Goal: Information Seeking & Learning: Find specific fact

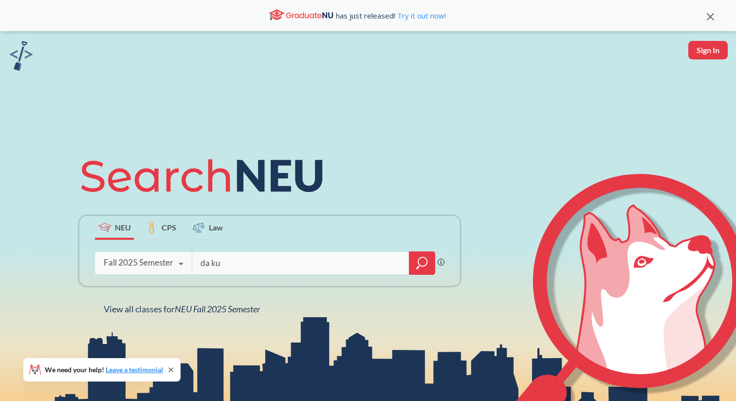
type input "[PERSON_NAME]"
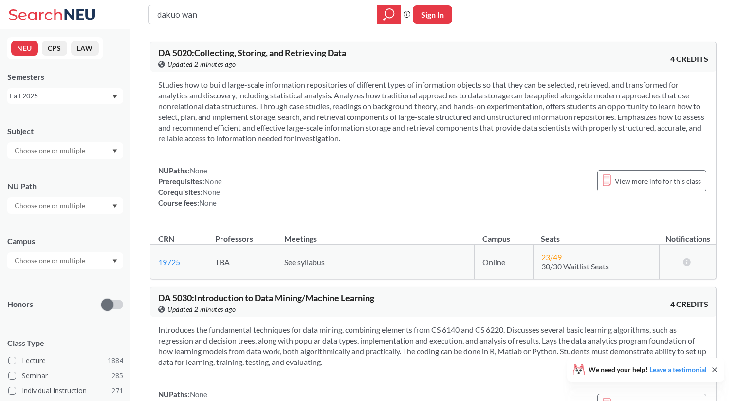
type input "[PERSON_NAME]"
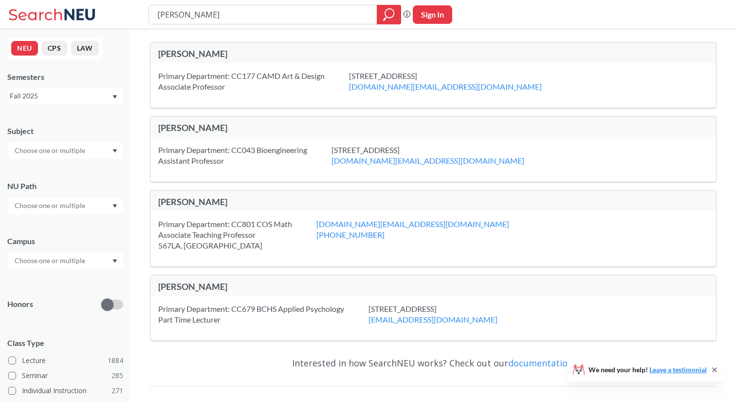
click at [190, 50] on div "[PERSON_NAME]" at bounding box center [295, 53] width 275 height 11
click at [190, 57] on div "[PERSON_NAME]" at bounding box center [295, 53] width 275 height 11
click at [179, 57] on div "[PERSON_NAME]" at bounding box center [295, 53] width 275 height 11
click at [196, 54] on div "[PERSON_NAME]" at bounding box center [295, 53] width 275 height 11
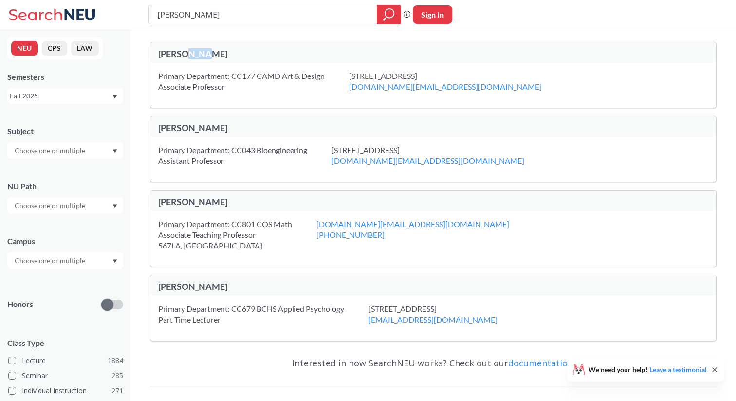
click at [196, 54] on div "[PERSON_NAME]" at bounding box center [295, 53] width 275 height 11
click at [155, 218] on div "Primary Department: CC801 COS Math Associate Teaching Professor 567LA, [GEOGRAP…" at bounding box center [434, 239] width 566 height 56
